Goal: Task Accomplishment & Management: Use online tool/utility

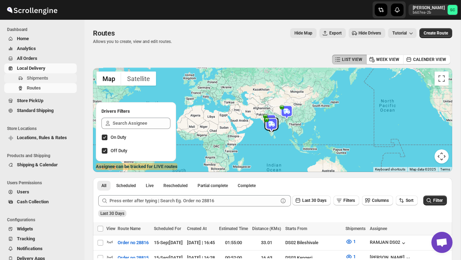
click at [51, 81] on span "Shipments" at bounding box center [51, 78] width 49 height 7
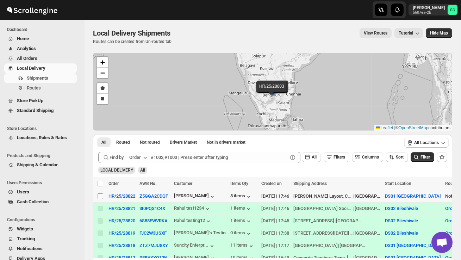
click at [100, 198] on input "Select shipment" at bounding box center [101, 196] width 6 height 6
checkbox input "true"
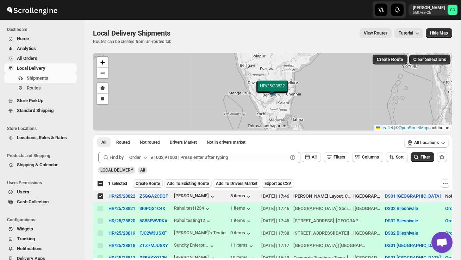
click at [143, 184] on span "Create Route" at bounding box center [148, 184] width 24 height 6
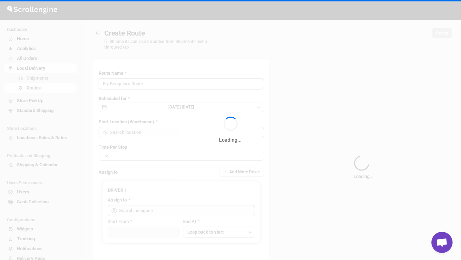
type input "Route - 15/09-0548"
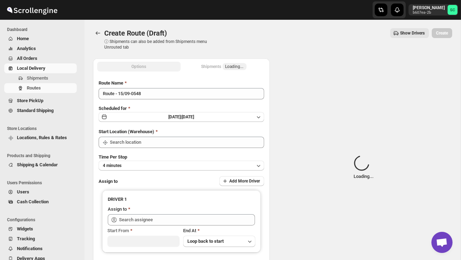
type input "DS01 [GEOGRAPHIC_DATA]"
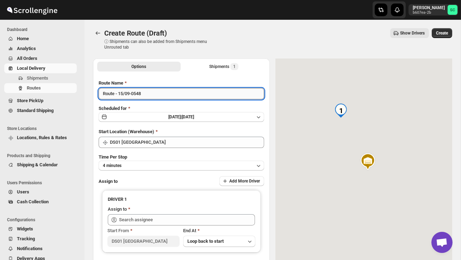
click at [150, 96] on input "Route - 15/09-0548" at bounding box center [182, 93] width 166 height 11
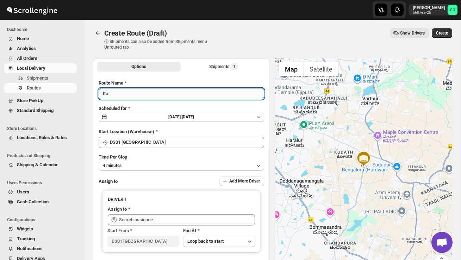
type input "R"
type input "Order no 28822"
click at [199, 135] on div "Start Location (Warehouse) DS01 [GEOGRAPHIC_DATA]" at bounding box center [182, 138] width 166 height 20
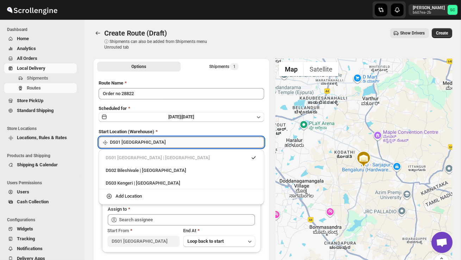
click at [199, 138] on input "DS01 [GEOGRAPHIC_DATA]" at bounding box center [187, 142] width 154 height 11
click at [178, 166] on div "DS02 Bileshivale | [GEOGRAPHIC_DATA]" at bounding box center [181, 170] width 160 height 11
type input "DS02 Bileshivale"
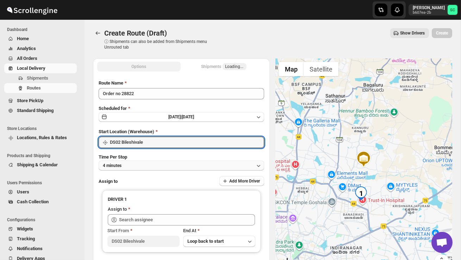
click at [176, 166] on button "4 minutes" at bounding box center [182, 166] width 166 height 10
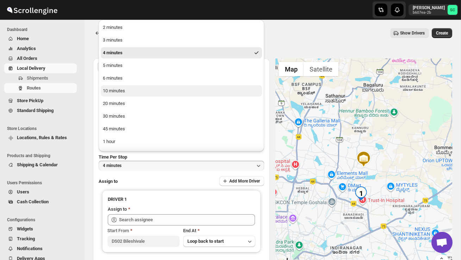
click at [128, 94] on button "10 minutes" at bounding box center [181, 90] width 161 height 11
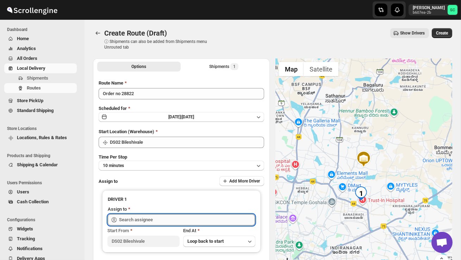
click at [137, 219] on input "text" at bounding box center [187, 219] width 136 height 11
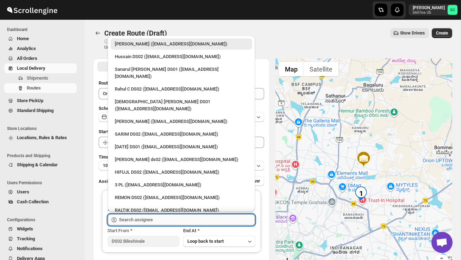
type input "b"
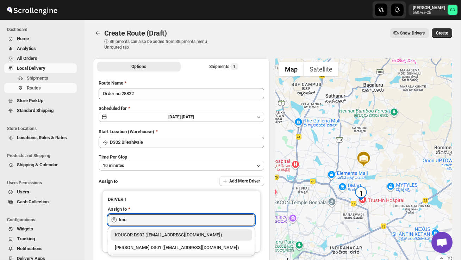
click at [142, 232] on div "KOUSOR DS02 ([EMAIL_ADDRESS][DOMAIN_NAME])" at bounding box center [181, 235] width 133 height 7
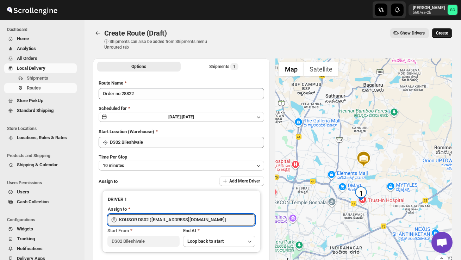
type input "KOUSOR DS02 ([EMAIL_ADDRESS][DOMAIN_NAME])"
click at [442, 35] on span "Create" at bounding box center [442, 33] width 12 height 6
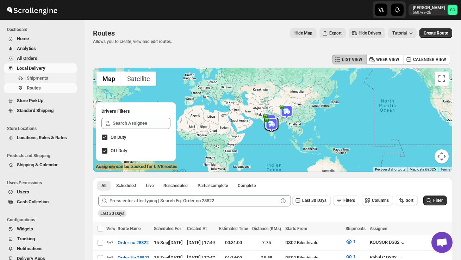
click at [61, 80] on span "Shipments" at bounding box center [51, 78] width 49 height 7
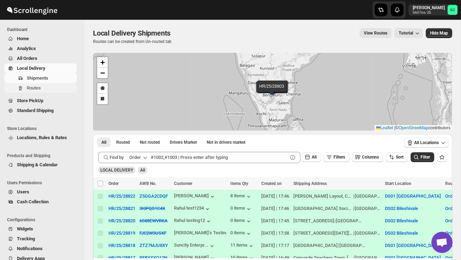
click at [39, 88] on span "Routes" at bounding box center [34, 87] width 14 height 5
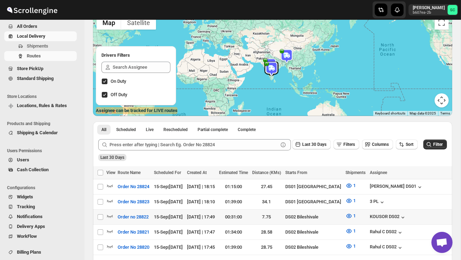
scroll to position [57, 0]
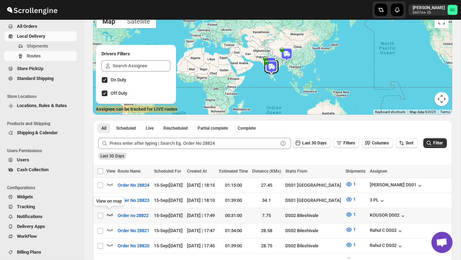
click at [112, 214] on icon "button" at bounding box center [109, 214] width 7 height 7
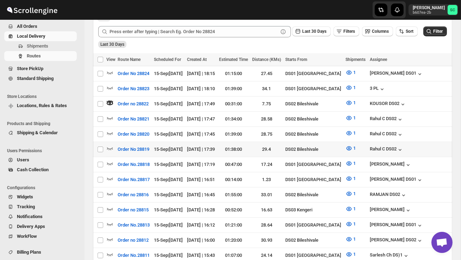
scroll to position [206, 0]
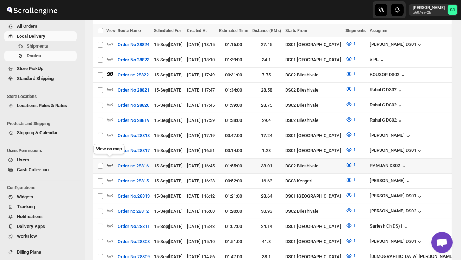
click at [110, 161] on icon "button" at bounding box center [109, 164] width 7 height 7
